Goal: Transaction & Acquisition: Subscribe to service/newsletter

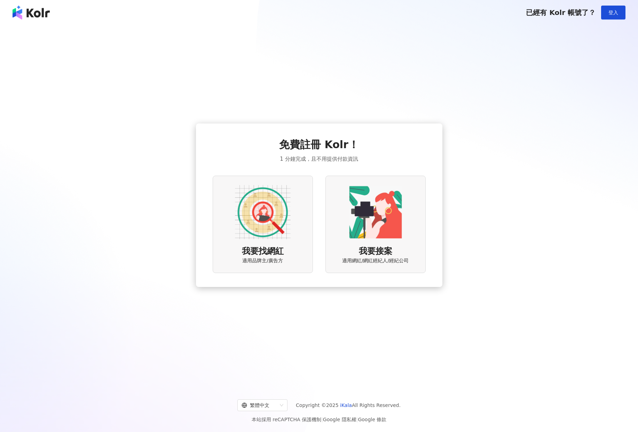
click at [131, 42] on div "免費註冊 Kolr！ 1 分鐘完成，且不用提供付款資訊 我要找網紅 適用品牌主/廣告方 我要接案 適用網紅/網紅經紀人/經紀公司" at bounding box center [318, 205] width 621 height 349
click at [38, 15] on img at bounding box center [31, 13] width 37 height 14
click at [232, 193] on div "我要找網紅 適用品牌主/廣告方" at bounding box center [263, 224] width 100 height 97
click at [592, 88] on div "免費註冊 Kolr！ 1 分鐘完成，且不用提供付款資訊 我要找網紅 適用品牌主/廣告方 我要接案 適用網紅/網紅經紀人/經紀公司" at bounding box center [318, 205] width 621 height 349
click at [269, 212] on img at bounding box center [263, 212] width 56 height 56
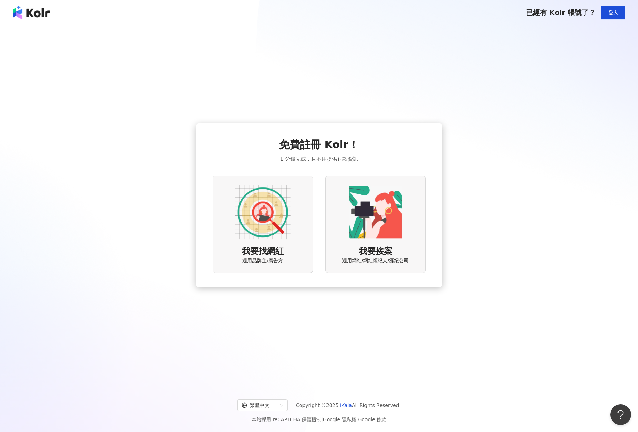
click at [269, 212] on img at bounding box center [263, 212] width 56 height 56
click at [536, 145] on div "免費註冊 Kolr！ 1 分鐘完成，且不用提供付款資訊 我要找網紅 適用品牌主/廣告方 我要接案 適用網紅/網紅經紀人/經紀公司" at bounding box center [318, 205] width 621 height 349
click at [612, 9] on button "登入" at bounding box center [613, 13] width 24 height 14
click at [460, 130] on div "免費註冊 Kolr！ 1 分鐘完成，且不用提供付款資訊 我要找網紅 適用品牌主/廣告方 我要接案 適用網紅/網紅經紀人/經紀公司" at bounding box center [318, 205] width 621 height 349
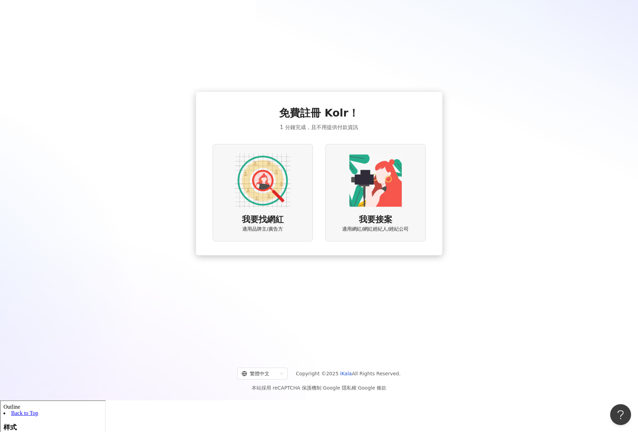
scroll to position [32, 0]
click at [262, 158] on img at bounding box center [263, 180] width 56 height 56
click at [132, 132] on div "免費註冊 Kolr！ 1 分鐘完成，且不用提供付款資訊 我要找網紅 適用品牌主/廣告方 我要接案 適用網紅/網紅經紀人/經紀公司" at bounding box center [318, 173] width 621 height 349
